Goal: Obtain resource: Download file/media

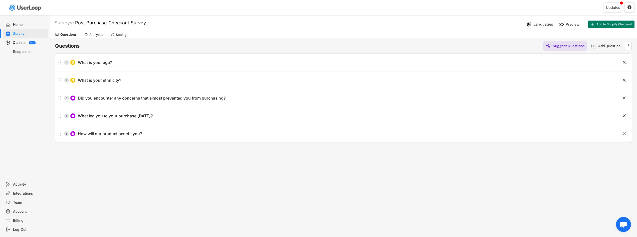
click at [27, 25] on div "Home" at bounding box center [29, 24] width 33 height 5
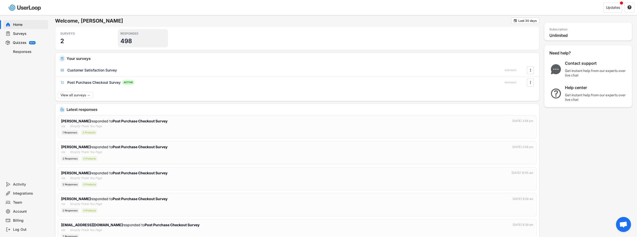
click at [127, 40] on h3 "498" at bounding box center [126, 41] width 12 height 8
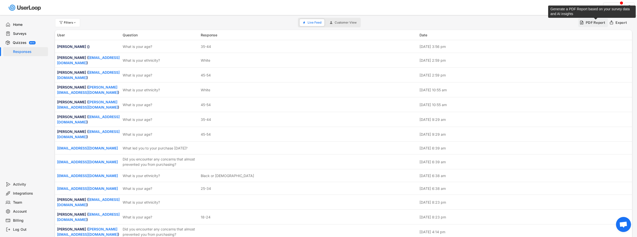
click at [586, 21] on div "PDF Report" at bounding box center [596, 22] width 20 height 5
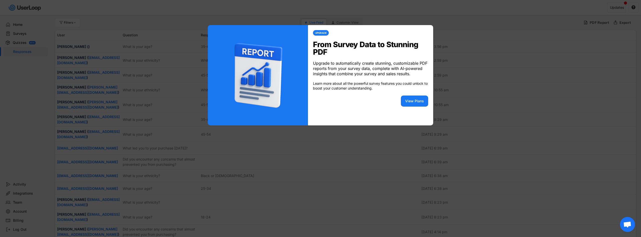
click at [546, 99] on div at bounding box center [320, 118] width 641 height 237
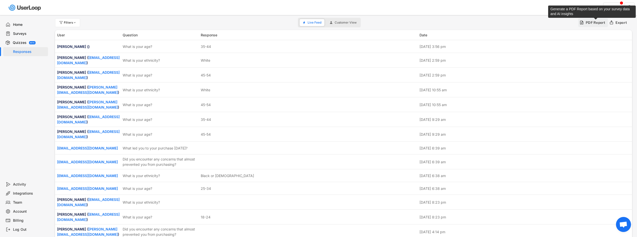
click at [578, 23] on div "PDF Report" at bounding box center [593, 22] width 30 height 9
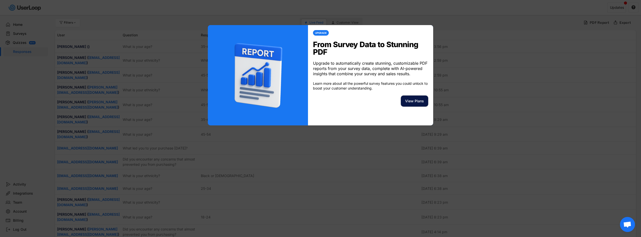
click at [420, 98] on button "View Plans" at bounding box center [414, 100] width 27 height 11
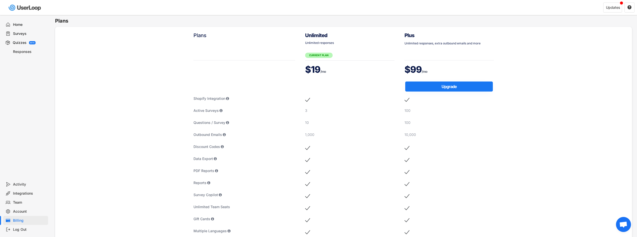
click at [35, 22] on div "Home" at bounding box center [25, 24] width 45 height 9
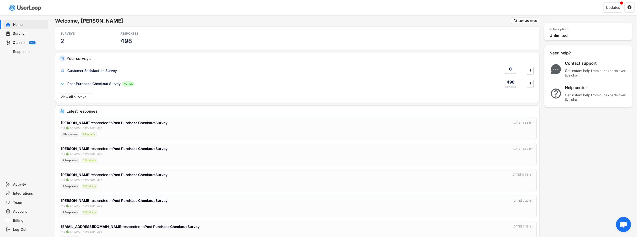
click at [34, 33] on div "Surveys" at bounding box center [29, 33] width 33 height 5
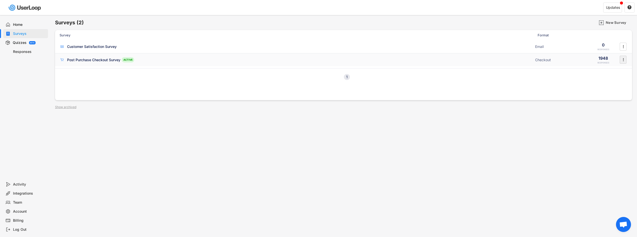
click at [624, 62] on icon "" at bounding box center [623, 60] width 5 height 8
click at [615, 117] on div "Generate PDF Report" at bounding box center [612, 120] width 40 height 8
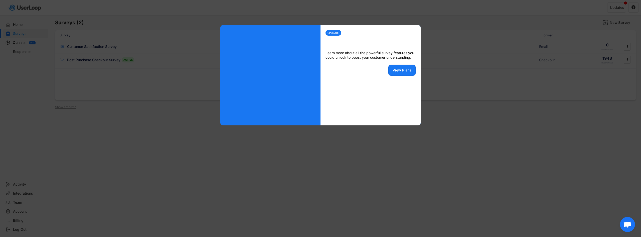
click at [587, 119] on div at bounding box center [320, 118] width 641 height 237
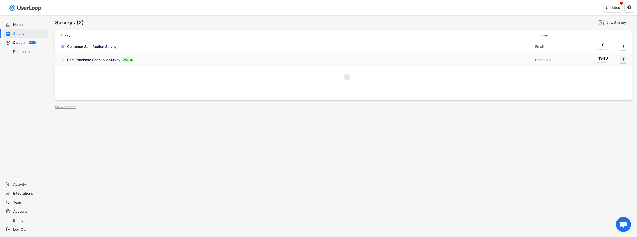
click at [623, 59] on text "" at bounding box center [623, 59] width 1 height 5
click at [619, 113] on div "Export Data" at bounding box center [612, 110] width 40 height 8
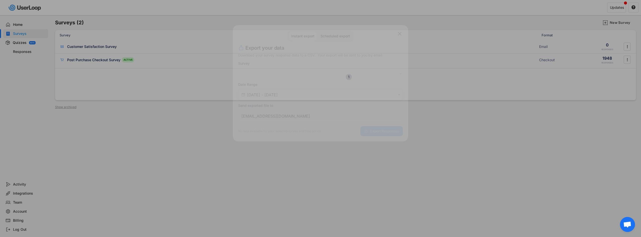
select select ""1348695171700984260__LOOKUP__1749229220886x392444353340863940""
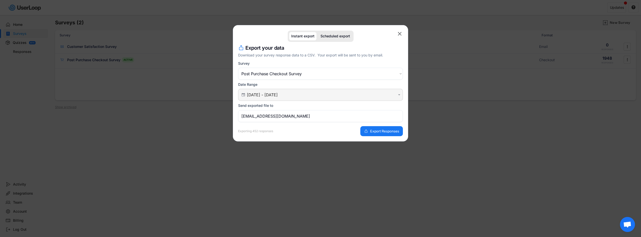
click at [302, 93] on input "[DATE] - [DATE]" at bounding box center [321, 94] width 149 height 5
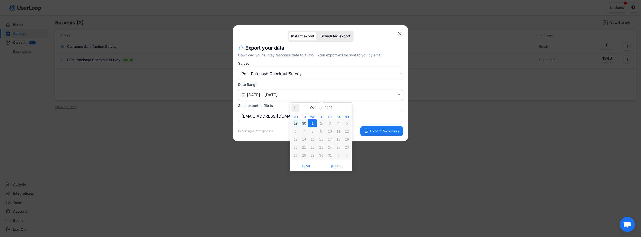
click at [295, 104] on icon at bounding box center [295, 107] width 8 height 8
click at [294, 104] on icon at bounding box center [295, 107] width 8 height 8
click at [296, 107] on icon at bounding box center [295, 107] width 8 height 8
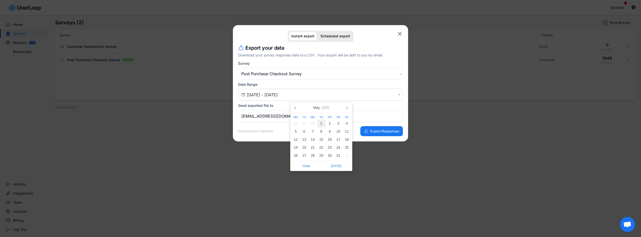
click at [321, 122] on div "1" at bounding box center [321, 123] width 9 height 8
click at [347, 106] on icon at bounding box center [347, 107] width 8 height 8
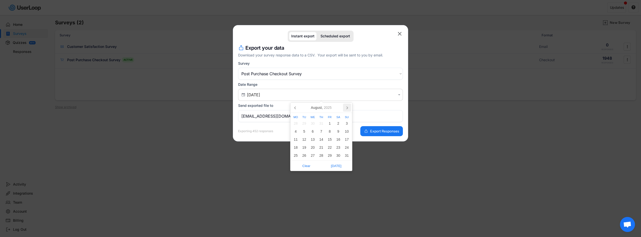
click at [347, 106] on icon at bounding box center [347, 107] width 8 height 8
click at [302, 125] on div "30" at bounding box center [304, 123] width 9 height 8
type input "[DATE] - [DATE]"
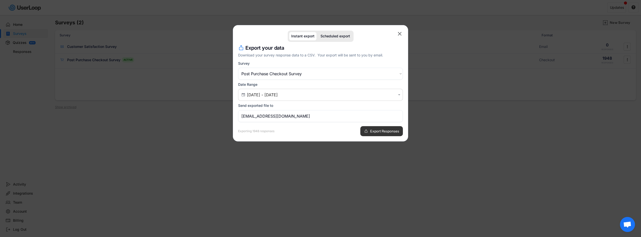
click at [378, 131] on span "Export Responses" at bounding box center [384, 131] width 29 height 4
